Goal: Task Accomplishment & Management: Manage account settings

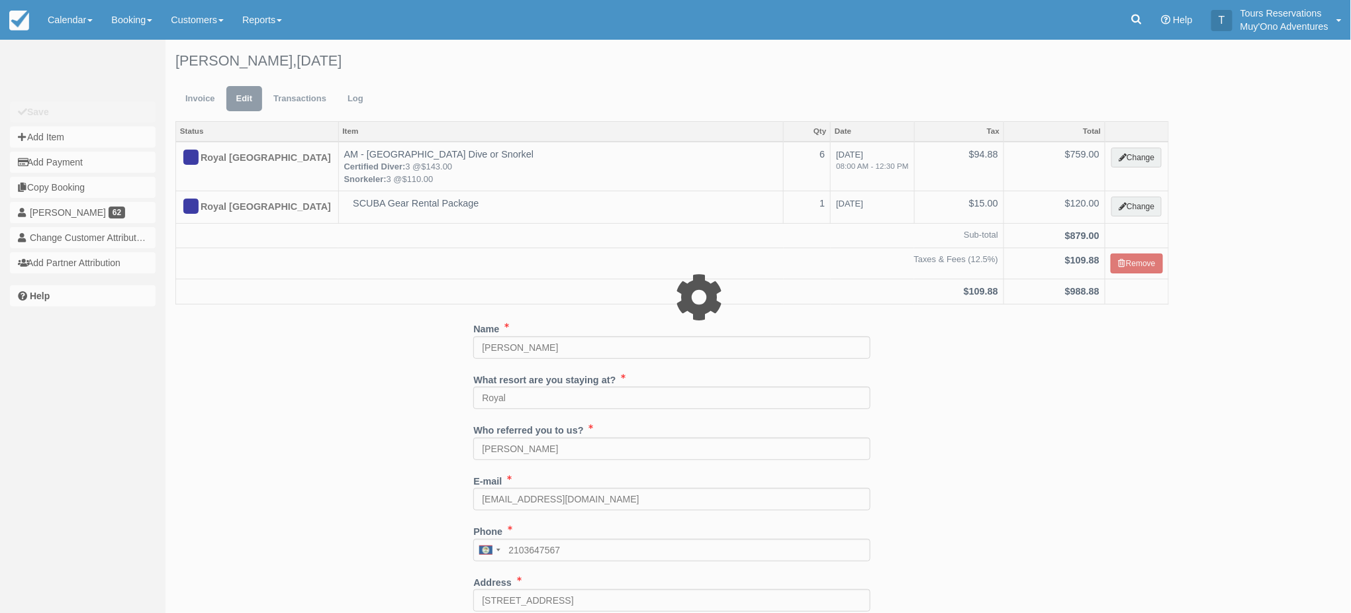
select select "64"
type input "759.00"
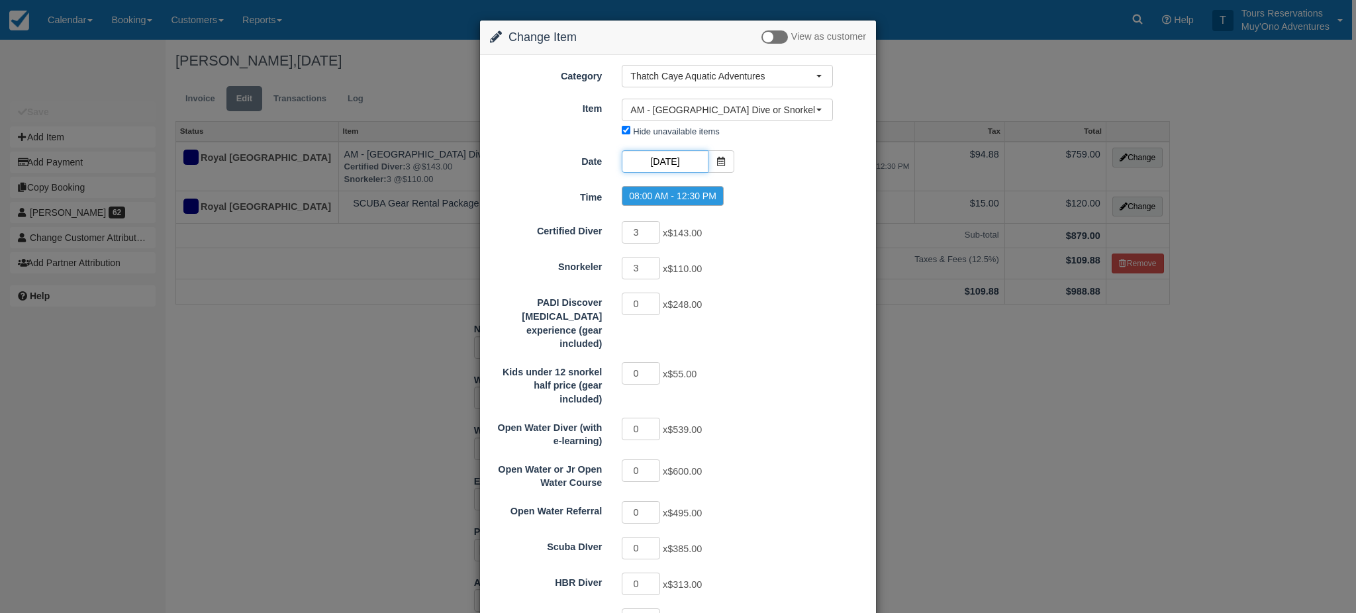
click at [662, 168] on input "[DATE]" at bounding box center [665, 161] width 86 height 23
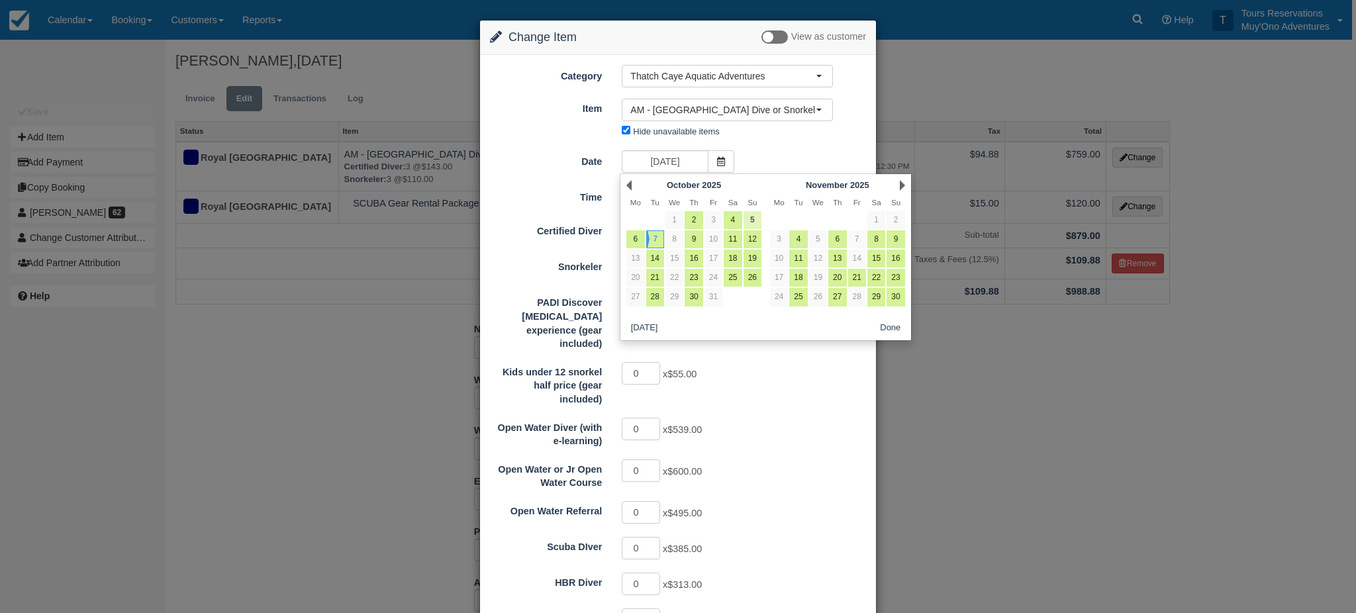
click at [755, 224] on link "5" at bounding box center [752, 220] width 18 height 18
type input "[DATE]"
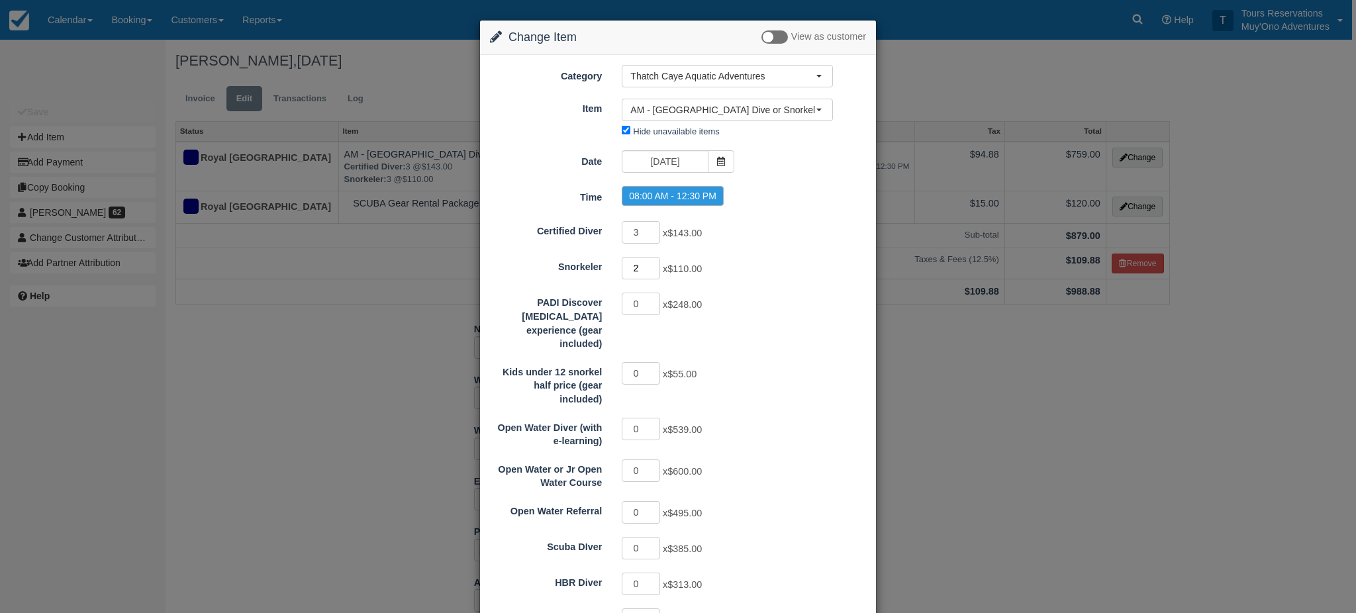
click at [654, 271] on input "2" at bounding box center [641, 268] width 38 height 23
click at [654, 271] on input "1" at bounding box center [641, 268] width 38 height 23
type input "0"
click at [654, 271] on input "0" at bounding box center [641, 268] width 38 height 23
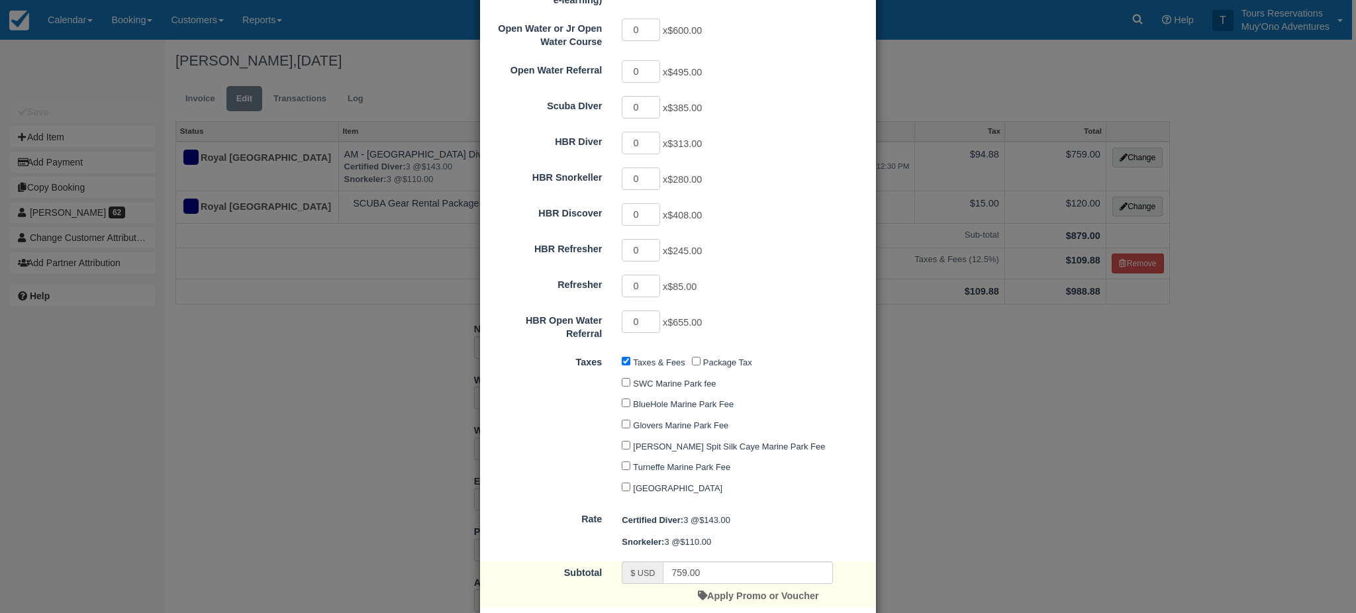
type input "429.00"
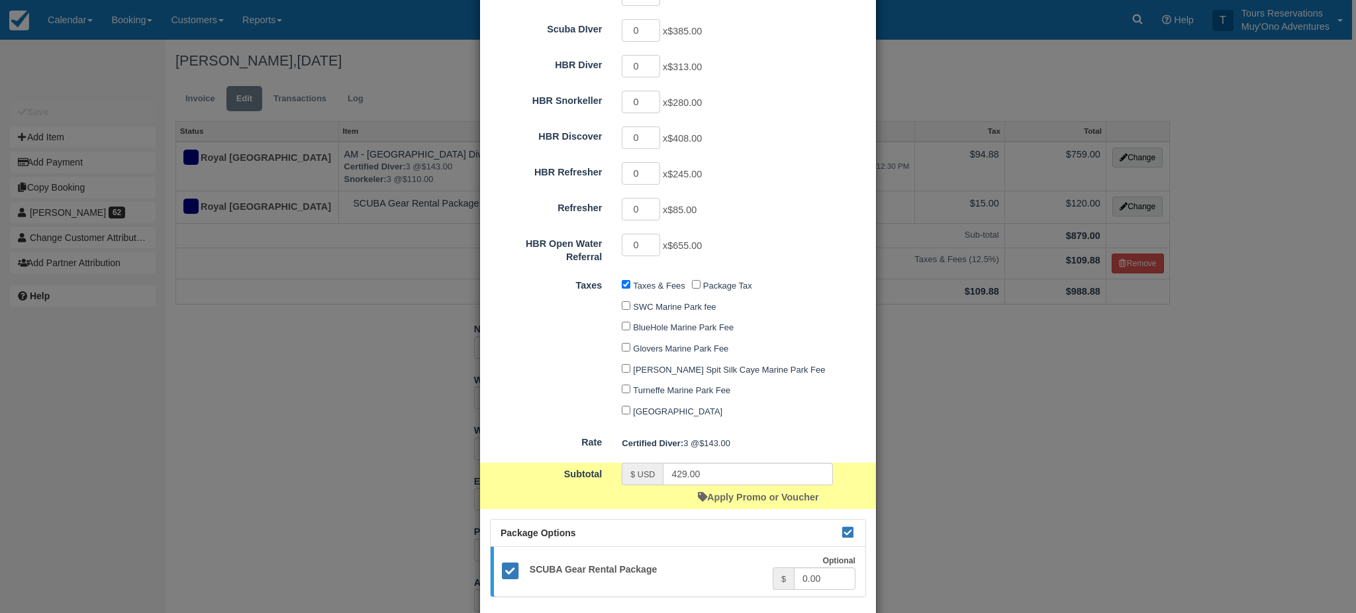
scroll to position [579, 0]
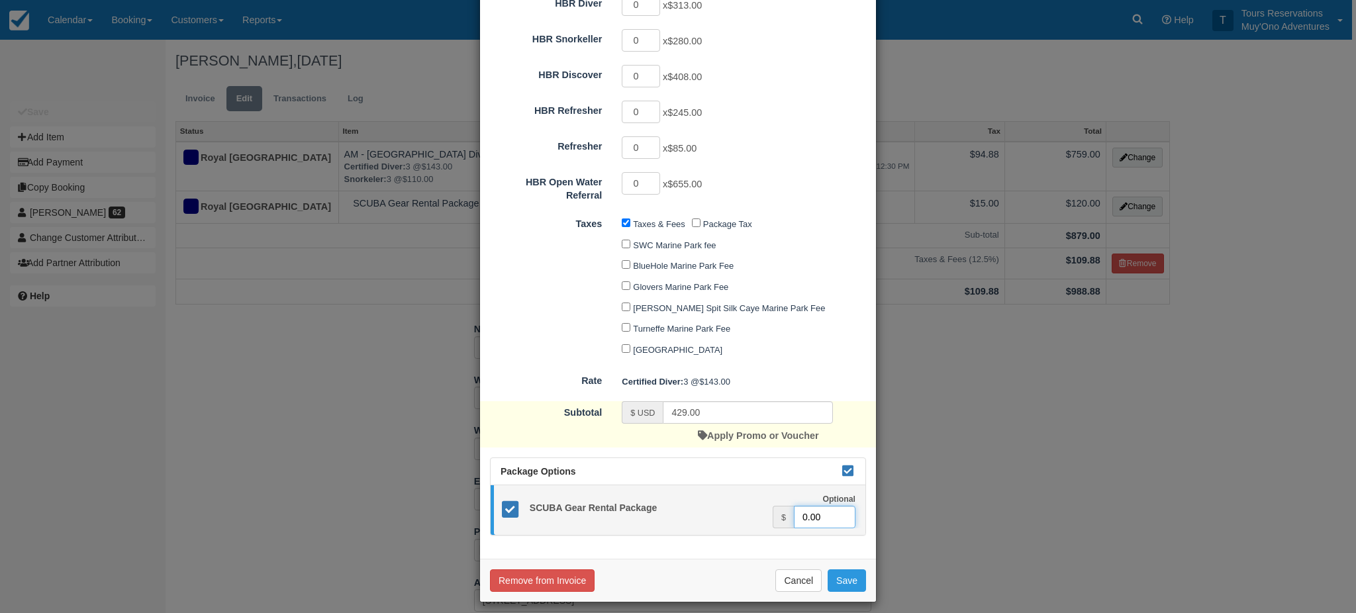
click at [797, 508] on input "0.00" at bounding box center [825, 517] width 62 height 23
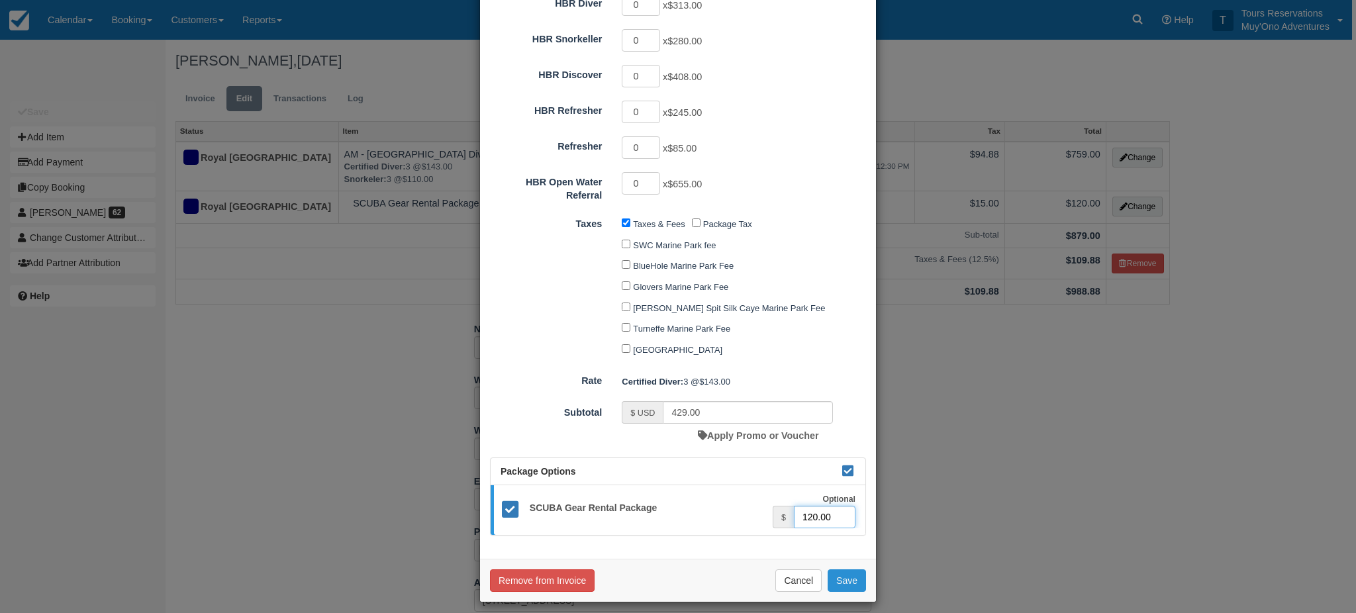
type input "120.00"
click at [859, 577] on button "Save" at bounding box center [847, 580] width 38 height 23
checkbox input "false"
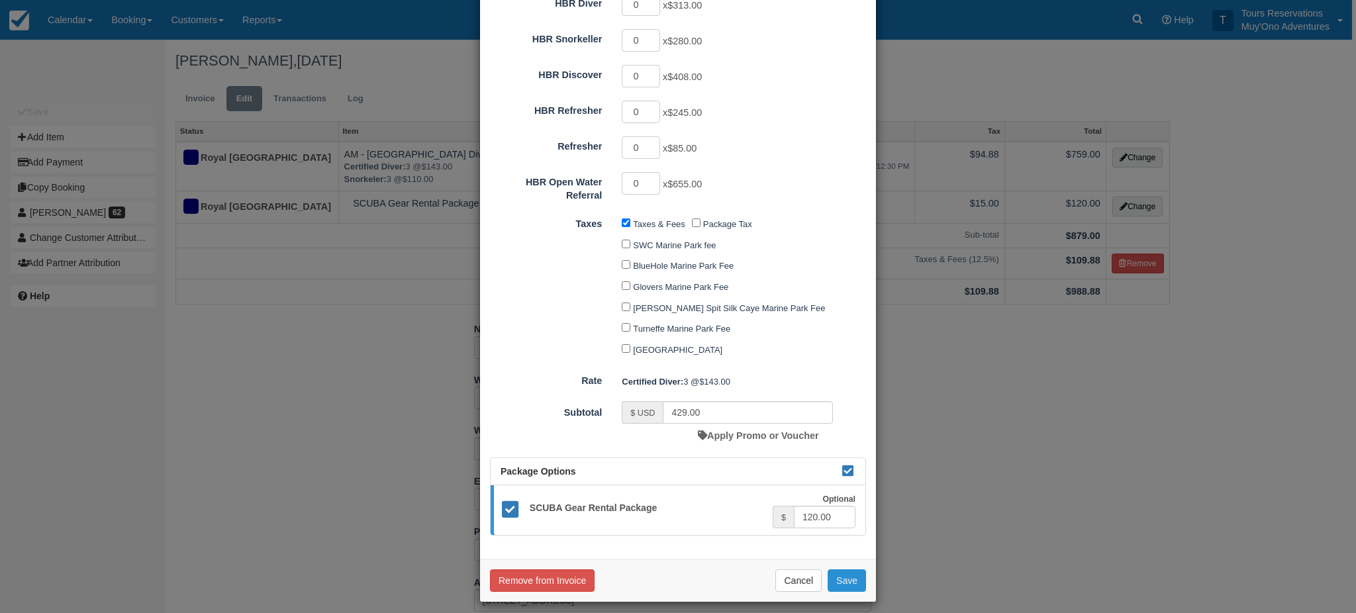
checkbox input "false"
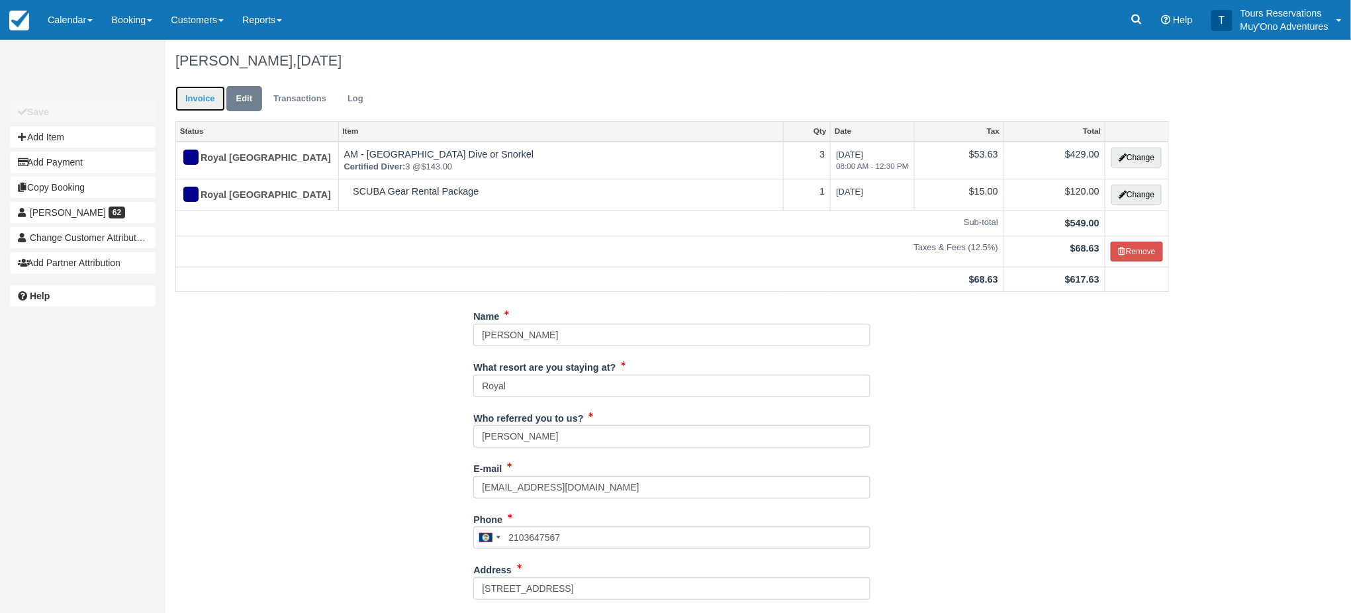
click at [218, 95] on link "Invoice" at bounding box center [200, 99] width 50 height 26
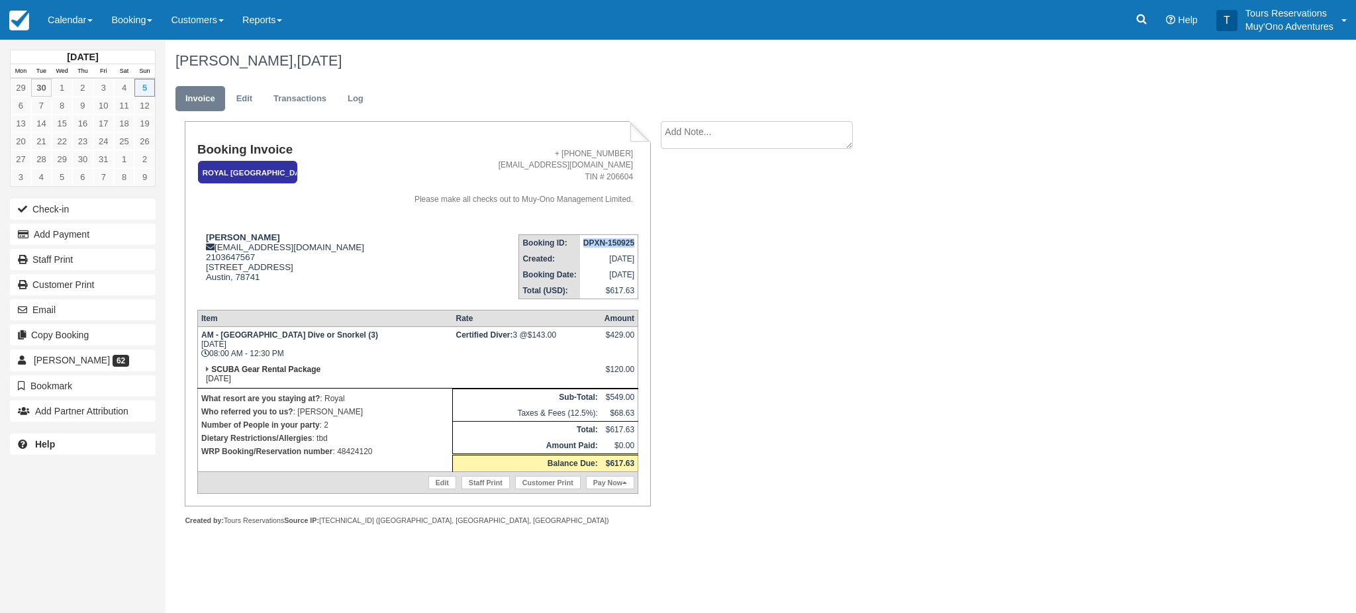
drag, startPoint x: 581, startPoint y: 236, endPoint x: 632, endPoint y: 239, distance: 51.7
click at [634, 241] on td "DPXN-150925" at bounding box center [609, 242] width 58 height 17
copy strong "DPXN-150925"
